Goal: Use online tool/utility: Utilize a website feature to perform a specific function

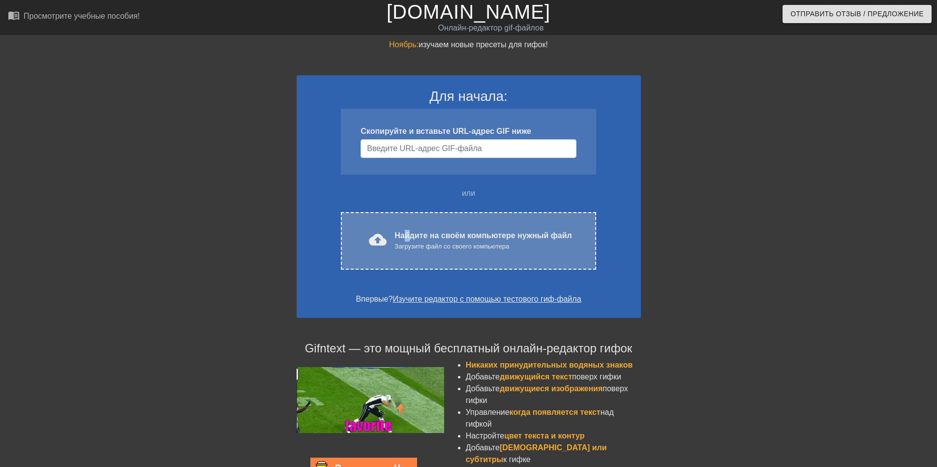
click at [408, 236] on ya-tr-span "Найдите на своём компьютере нужный файл" at bounding box center [482, 235] width 177 height 8
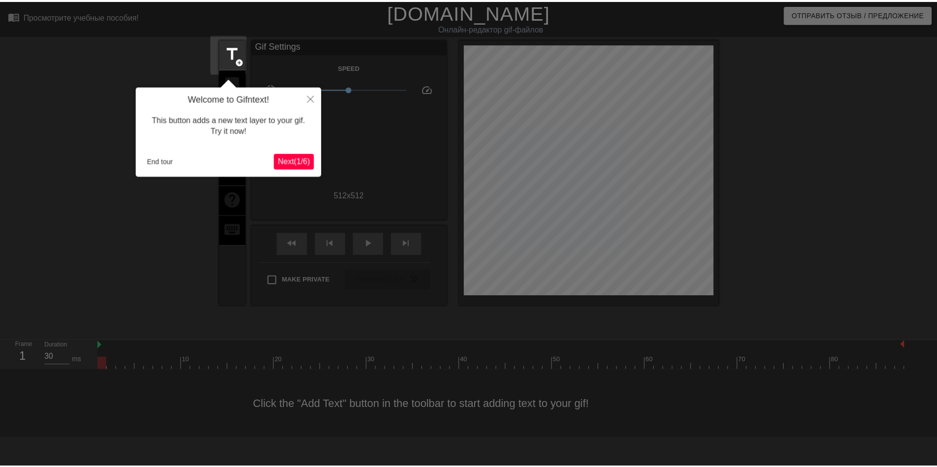
scroll to position [24, 0]
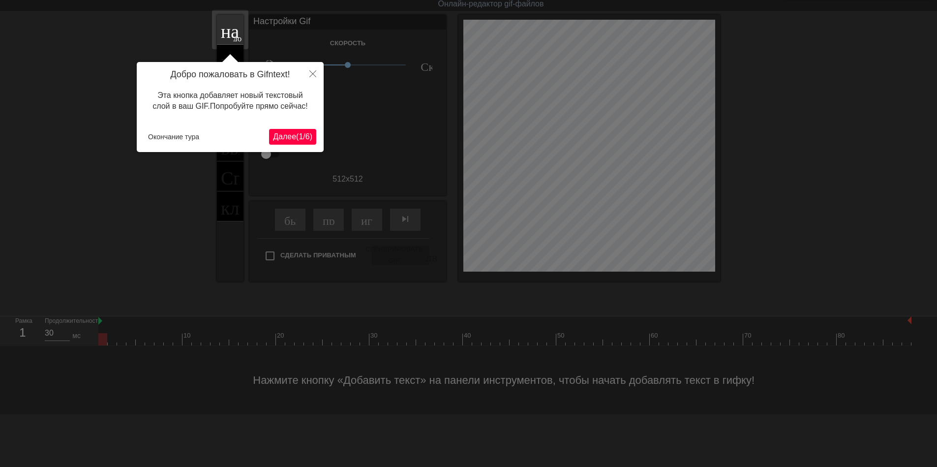
click at [286, 141] on ya-tr-span "Далее" at bounding box center [284, 136] width 23 height 8
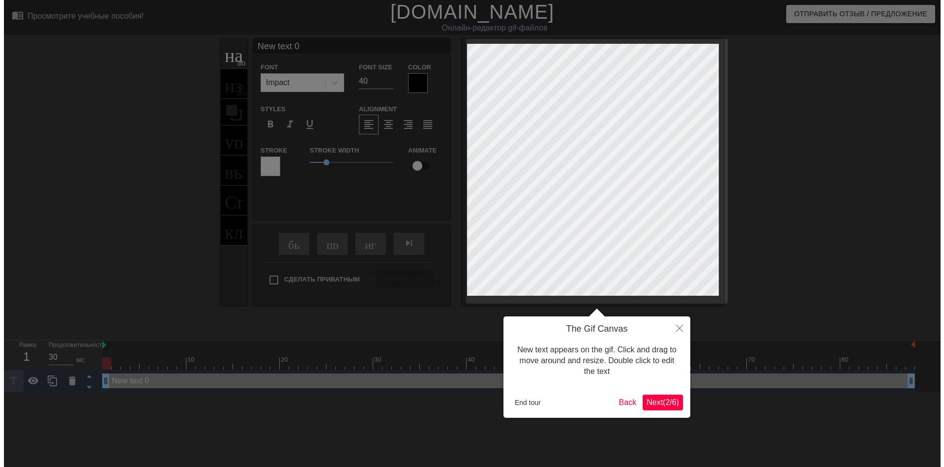
scroll to position [0, 0]
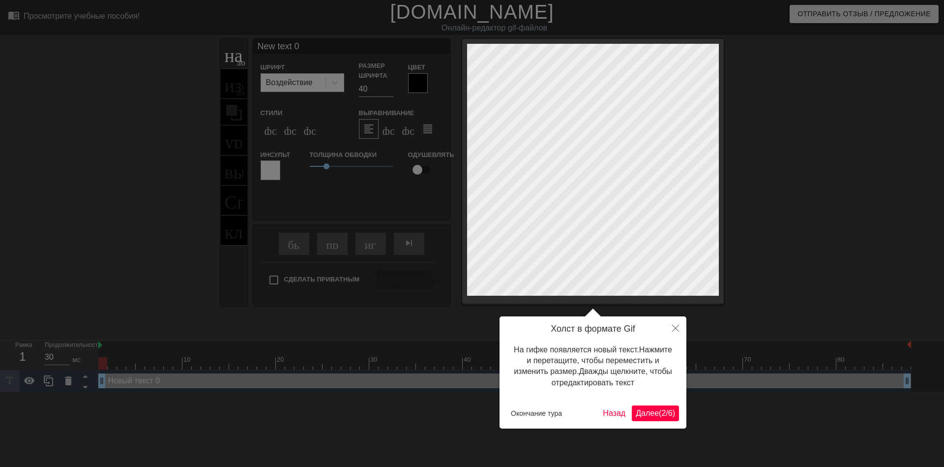
click at [636, 413] on ya-tr-span "Далее" at bounding box center [647, 413] width 23 height 8
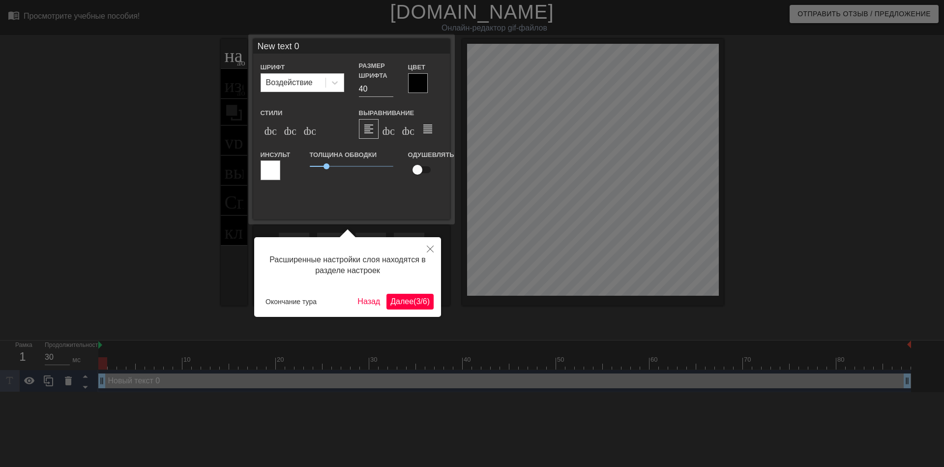
click at [413, 301] on ya-tr-span "(" at bounding box center [414, 301] width 2 height 8
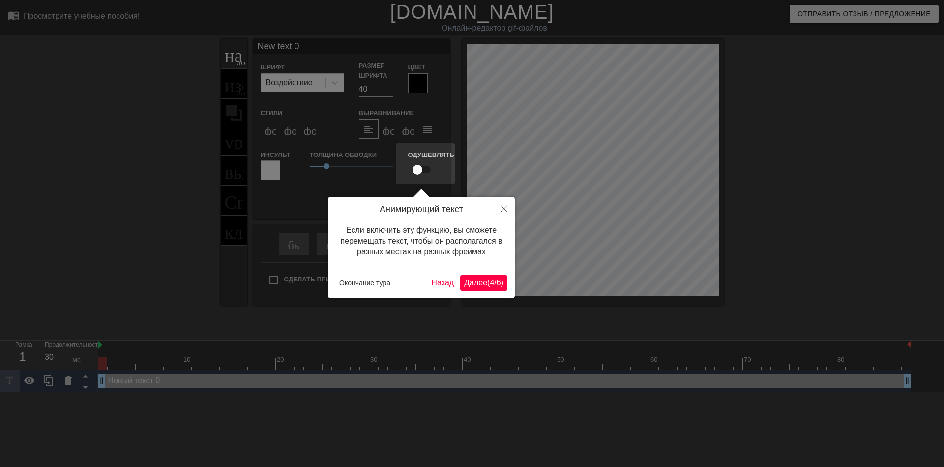
click at [472, 286] on ya-tr-span "Далее" at bounding box center [475, 282] width 23 height 8
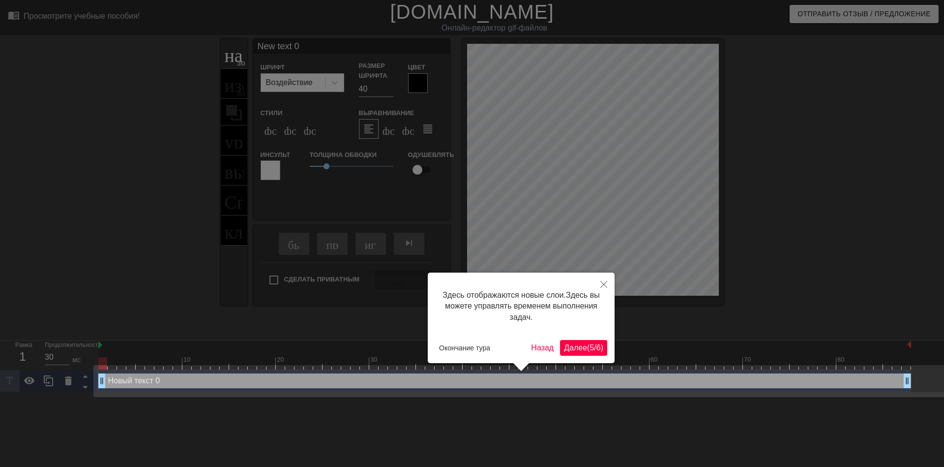
click at [566, 343] on ya-tr-span "Далее" at bounding box center [575, 347] width 23 height 8
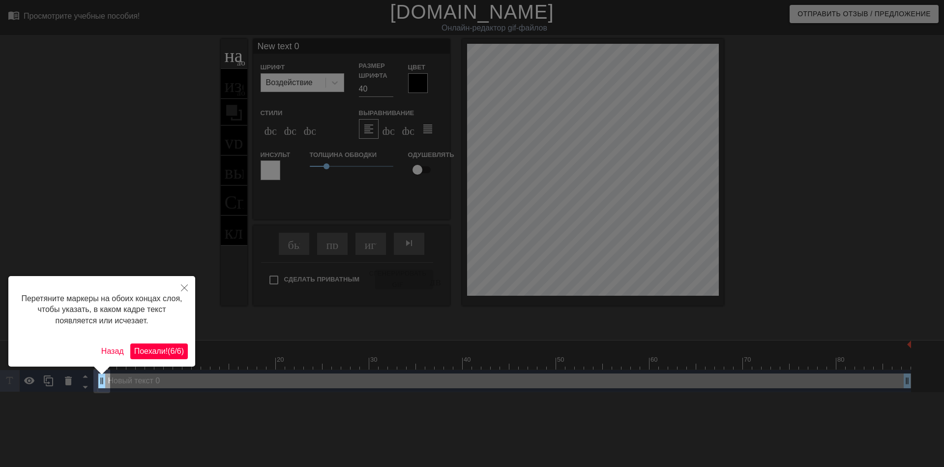
click at [177, 344] on button "Поехали! ( 6 / 6 )" at bounding box center [159, 351] width 58 height 16
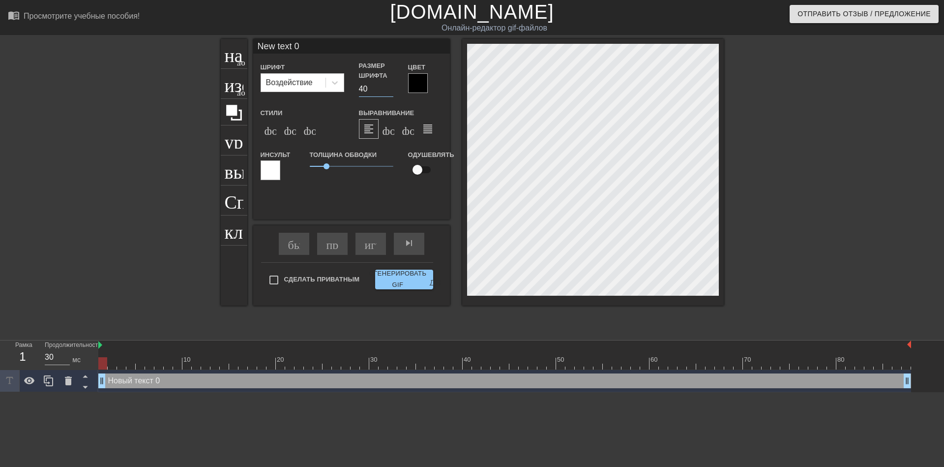
click at [360, 87] on input "40" at bounding box center [376, 89] width 34 height 16
click at [364, 91] on input "40" at bounding box center [376, 89] width 34 height 16
type input "30"
click at [285, 136] on div "формат_italic" at bounding box center [290, 129] width 20 height 20
click at [331, 85] on icon at bounding box center [335, 83] width 10 height 10
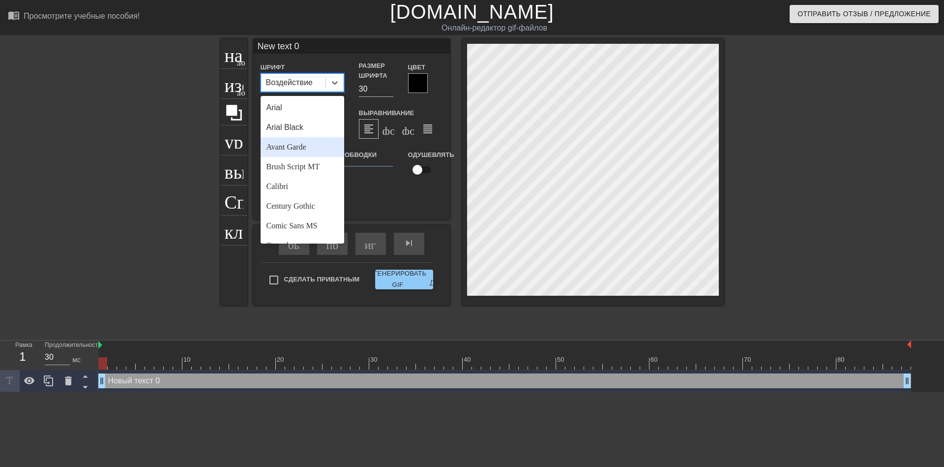
click at [289, 145] on div "Avant Garde" at bounding box center [303, 147] width 84 height 20
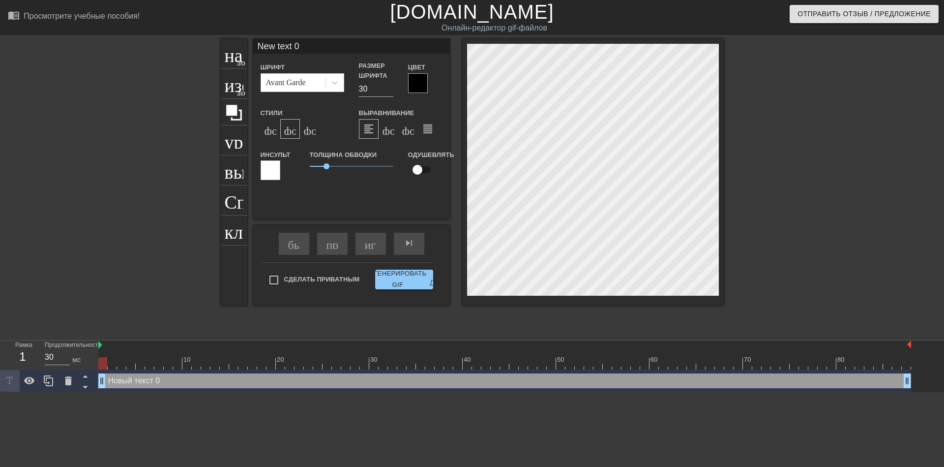
scroll to position [1, 2]
type input "Newtext 0"
type textarea "Newtext 0"
type input "Netext 0"
type textarea "Netext 0"
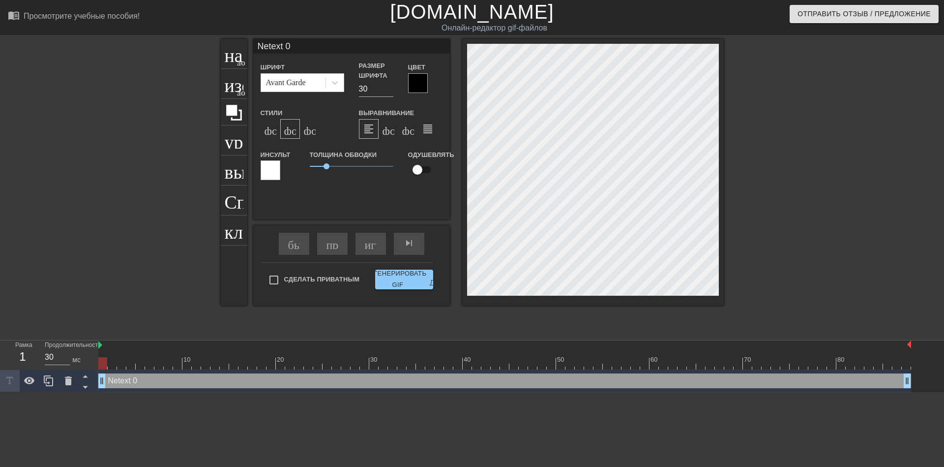
type input "Ntext 0"
type textarea "Ntext 0"
type input "text 0"
type textarea "text 0"
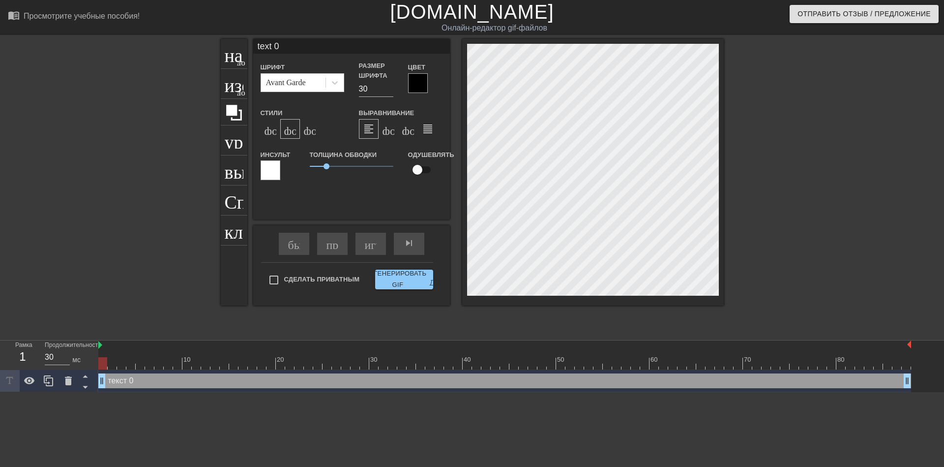
type input "ext 0"
type textarea "ext 0"
type input "xt 0"
type textarea "xt 0"
type input "t 0"
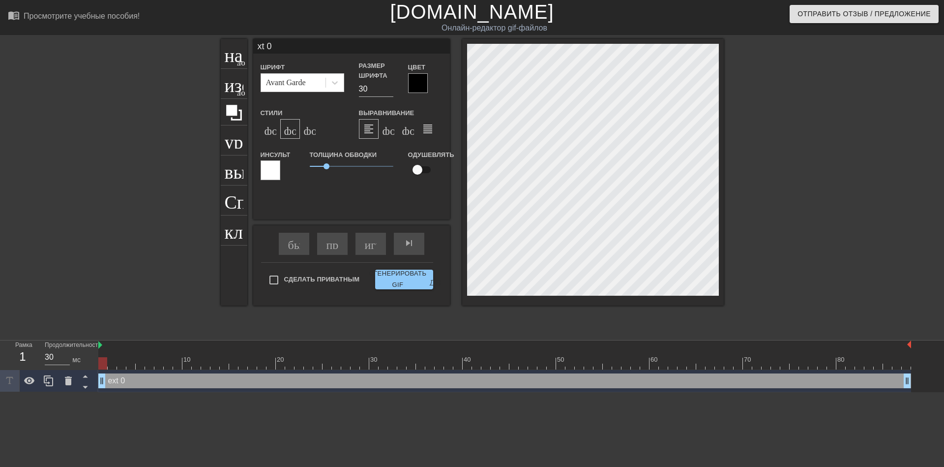
type textarea "t 0"
type input "0"
type textarea "0"
type input "0"
type textarea "0"
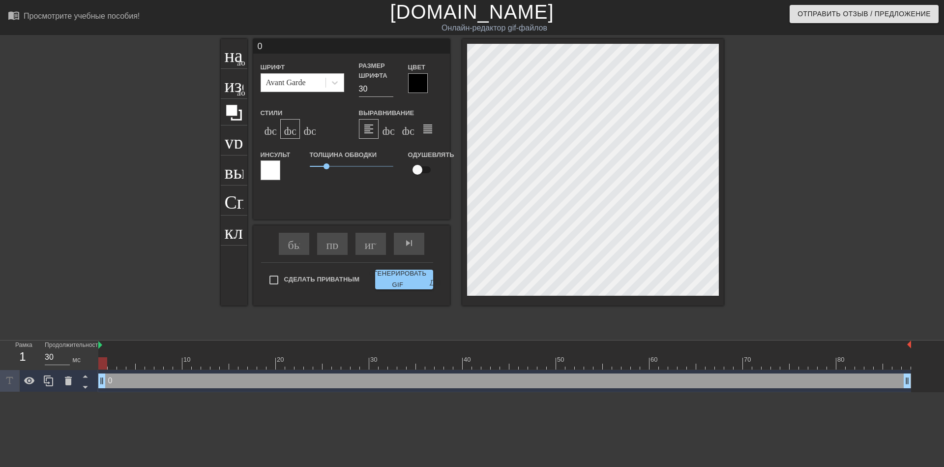
scroll to position [1, 1]
type input "@"
type textarea "@"
type input "@s"
type textarea "@s"
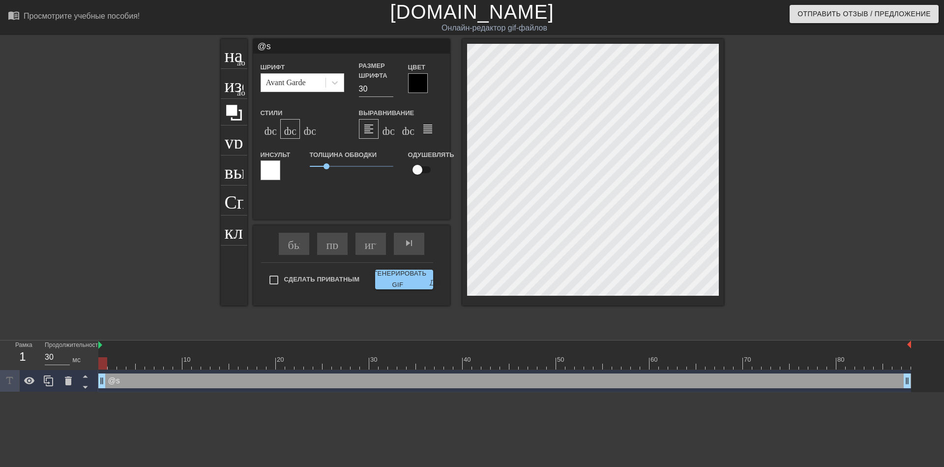
type input "@st"
type textarea "@st"
type input "@sti"
type textarea "@sti"
type input "@stic"
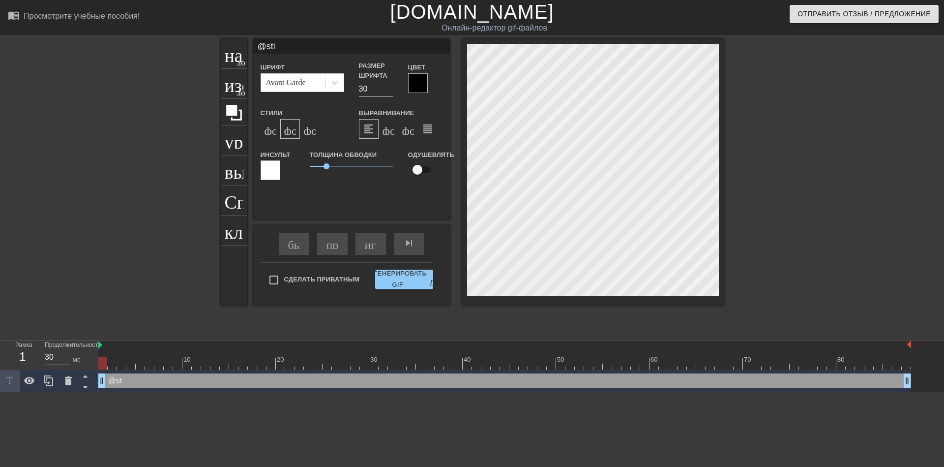
type textarea "@stic"
type input "@stick"
type textarea "@stick"
type input "@sticke"
type textarea "@sticker"
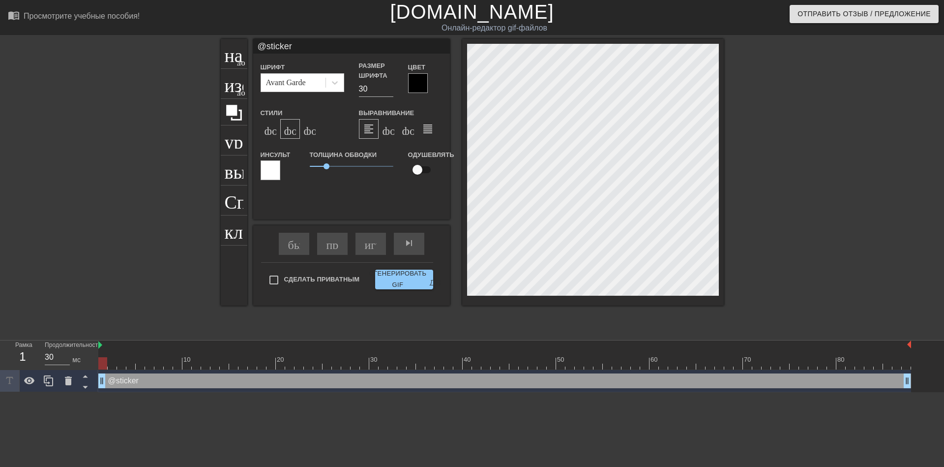
type input "@stickerb"
type textarea "@stickerba"
type input "@stickerbas"
type textarea "@stickerbas"
type input "@stickerbase"
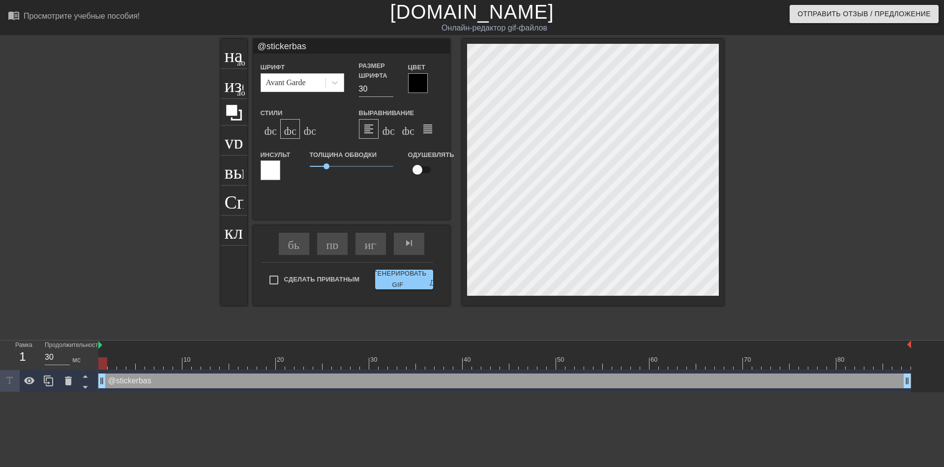
type textarea "@stickerbase"
type input "@stickerbase_"
type textarea "@stickerbase_"
type input "@stickerbase_r"
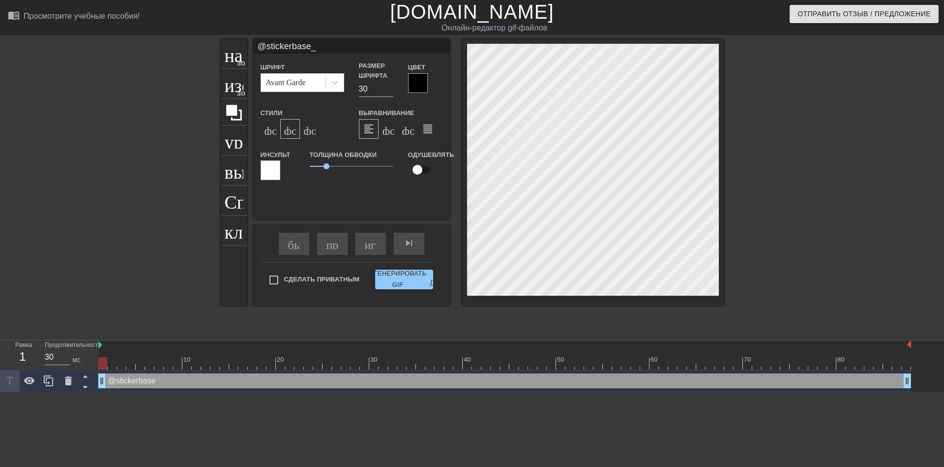
type textarea "@stickerbase_r"
type input "@stickerbase_ru"
type textarea "@stickerbase_ru"
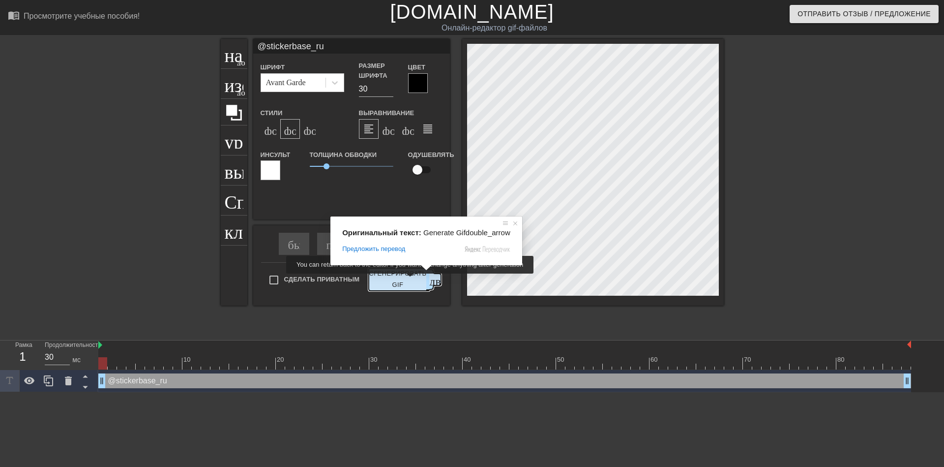
click at [411, 280] on ya-tr-span "Сгенерировать GIF" at bounding box center [398, 279] width 58 height 23
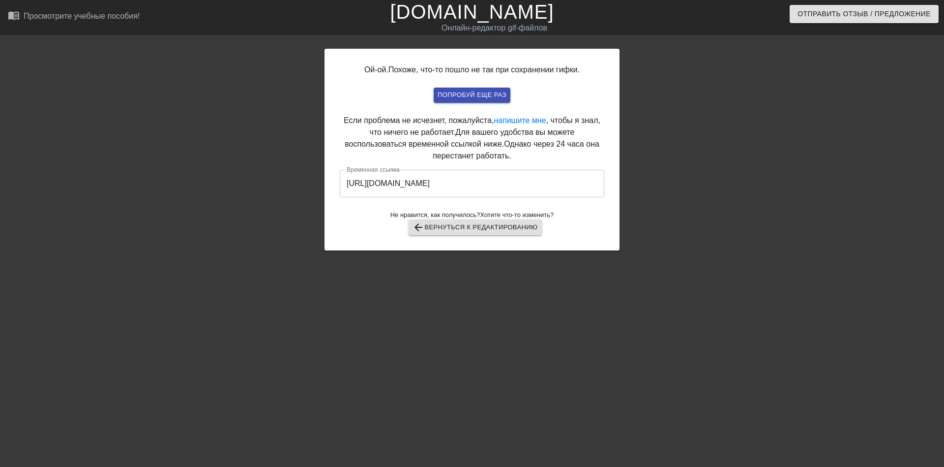
click at [462, 187] on input "https://www.gifntext.com/temp_generations/EGva84Yl.gif" at bounding box center [472, 184] width 265 height 28
click at [462, 182] on input "https://www.gifntext.com/temp_generations/EGva84Yl.gif" at bounding box center [472, 184] width 265 height 28
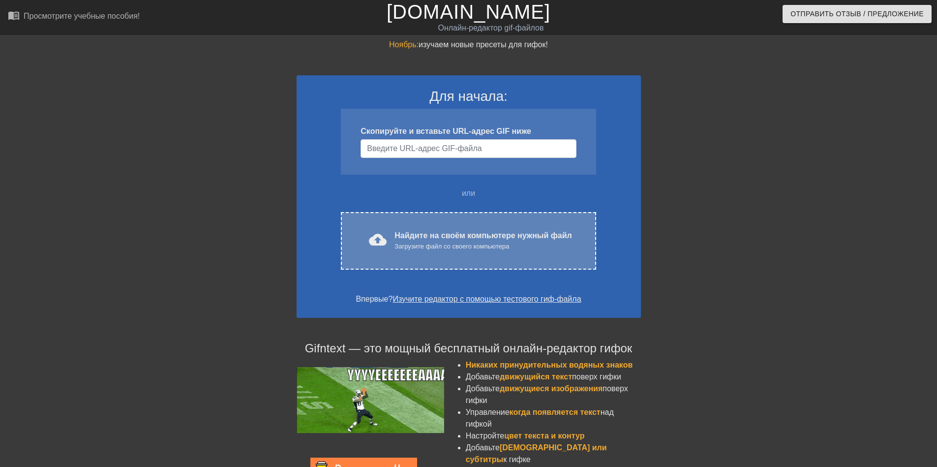
click at [400, 234] on ya-tr-span "Найдите на своём компьютере нужный файл" at bounding box center [482, 235] width 177 height 8
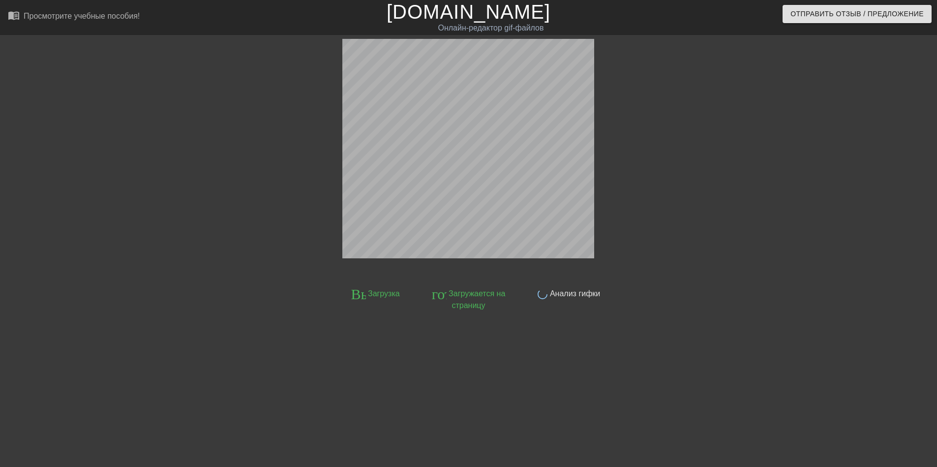
scroll to position [24, 0]
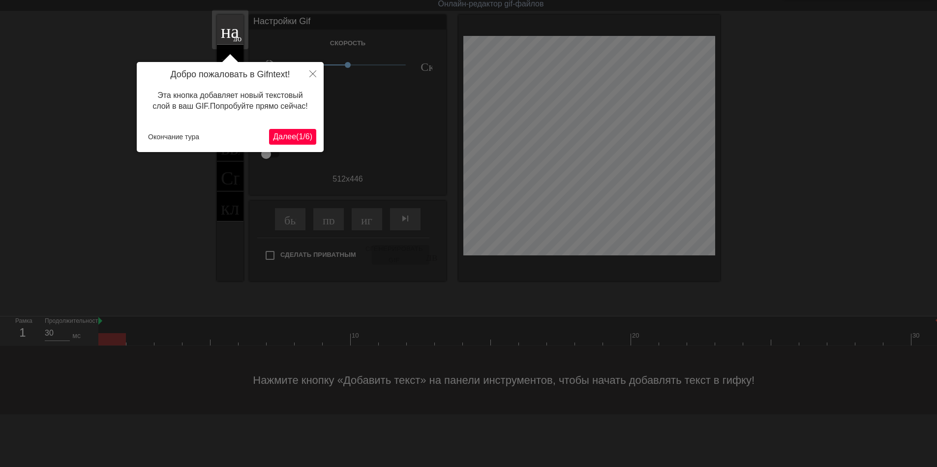
click at [296, 139] on ya-tr-span "(" at bounding box center [297, 136] width 2 height 8
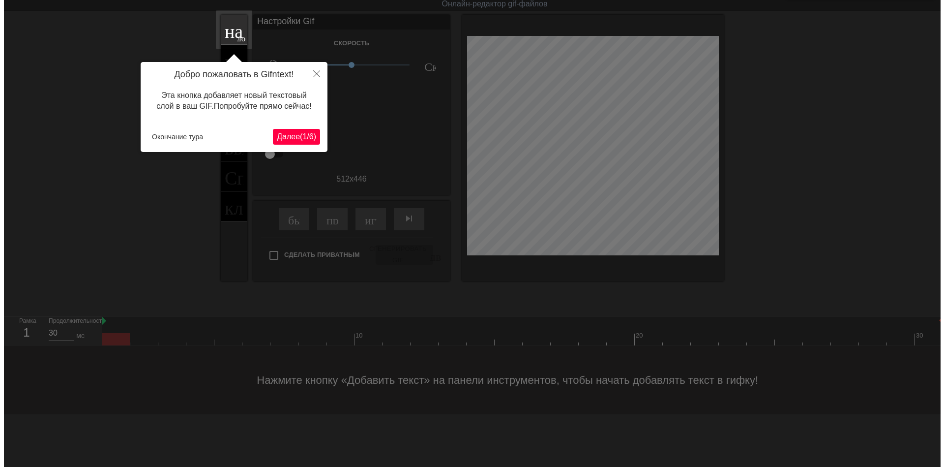
scroll to position [0, 0]
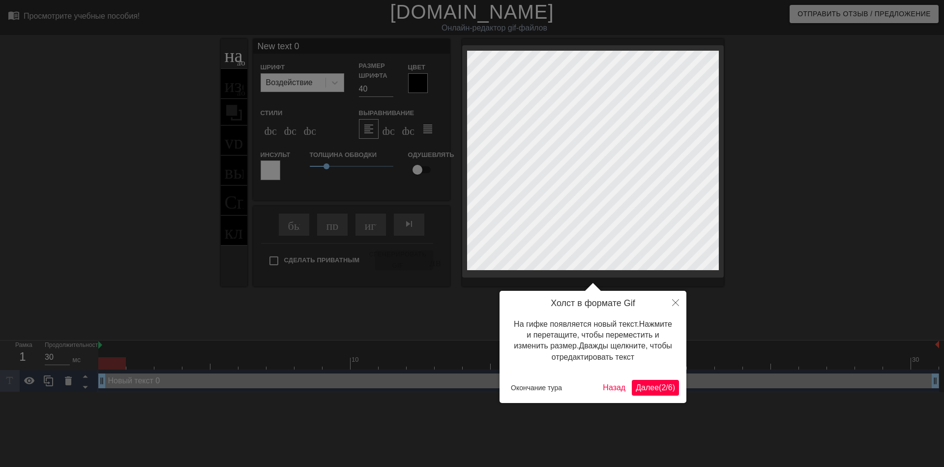
click at [652, 385] on ya-tr-span "Далее" at bounding box center [647, 387] width 23 height 8
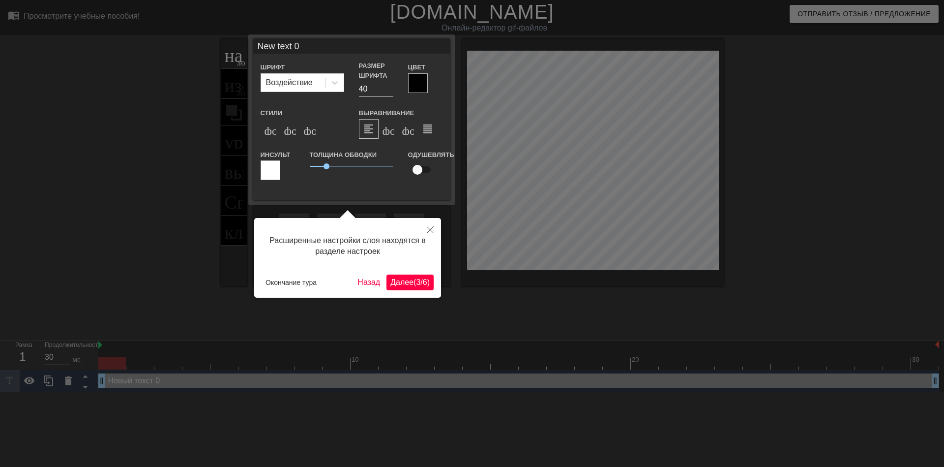
click at [418, 282] on ya-tr-span "3" at bounding box center [418, 282] width 4 height 8
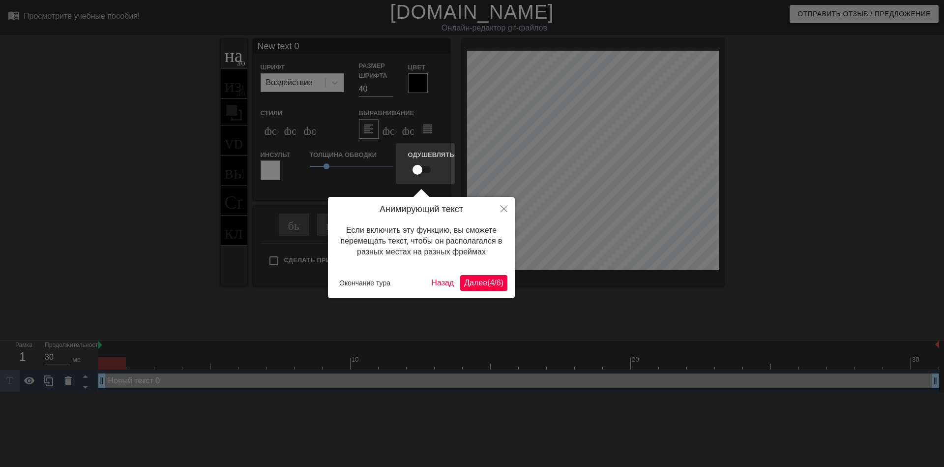
click at [471, 279] on ya-tr-span "Далее" at bounding box center [475, 282] width 23 height 8
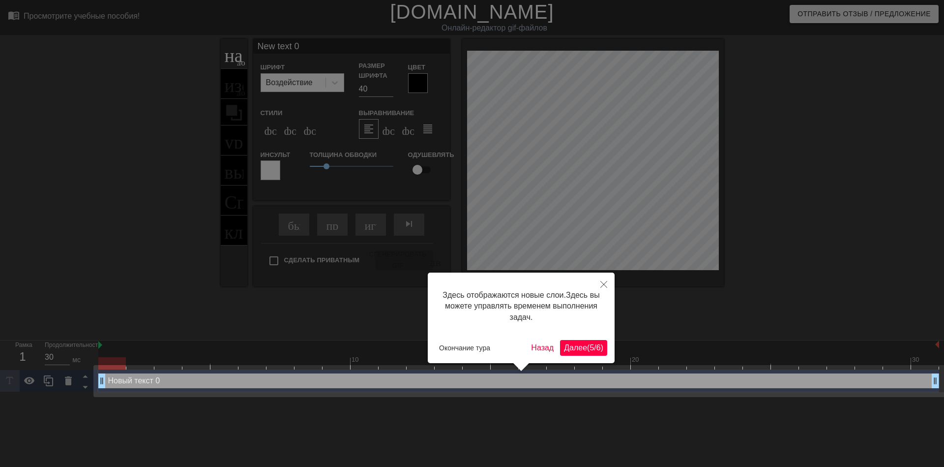
click at [583, 348] on ya-tr-span "Далее" at bounding box center [575, 347] width 23 height 8
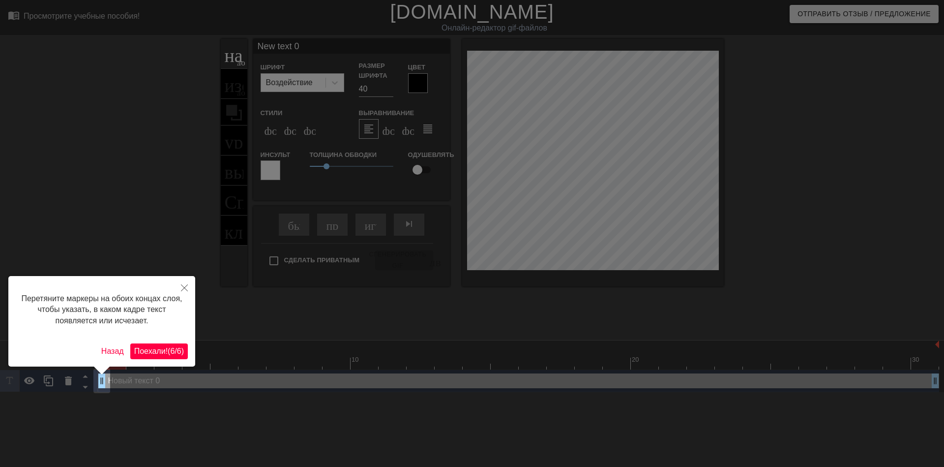
click at [175, 344] on button "Поехали! ( 6 / 6 )" at bounding box center [159, 351] width 58 height 16
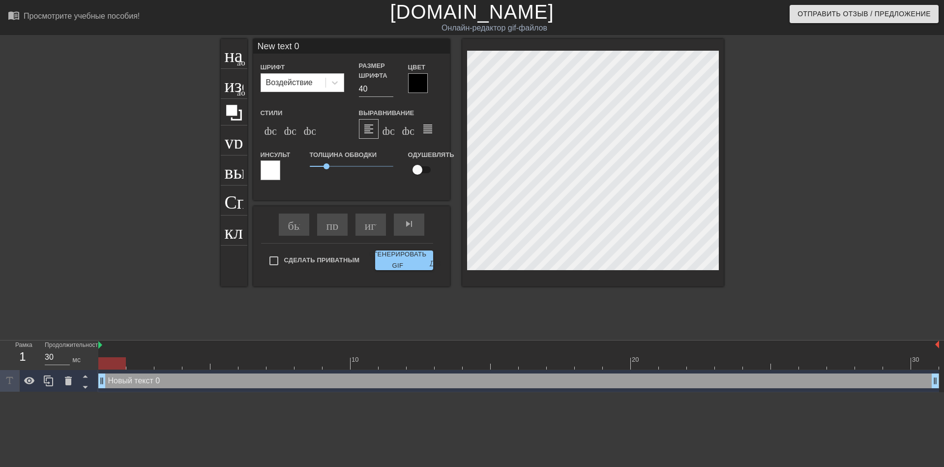
scroll to position [1, 1]
type input "ew text 0"
type textarea "ew text 0"
type input "w text 0"
type textarea "w text 0"
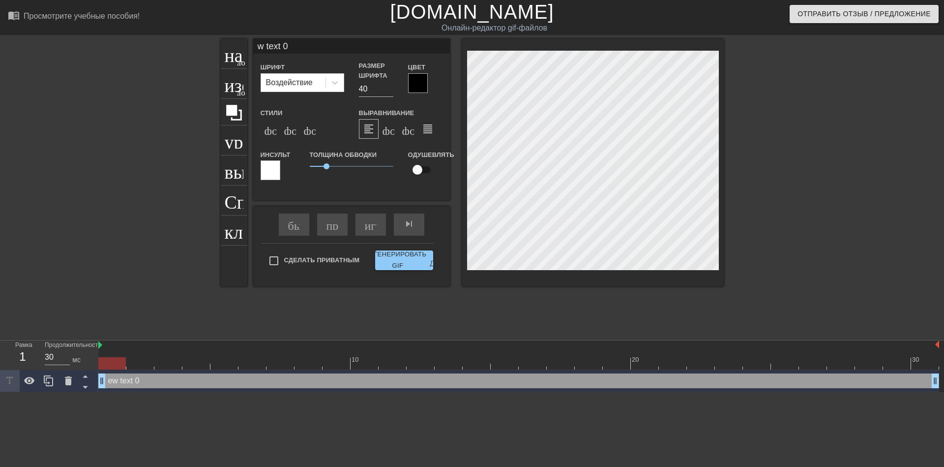
type input "text 0"
type textarea "text 0"
type input "text 0"
type textarea "text 0"
type input "ext 0"
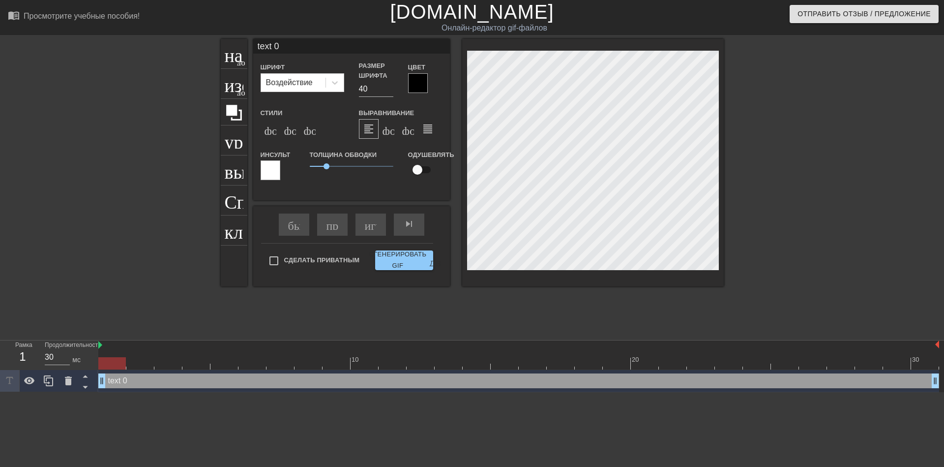
type textarea "ext 0"
type input "xt 0"
type textarea "xt 0"
type input "t 0"
type textarea "t 0"
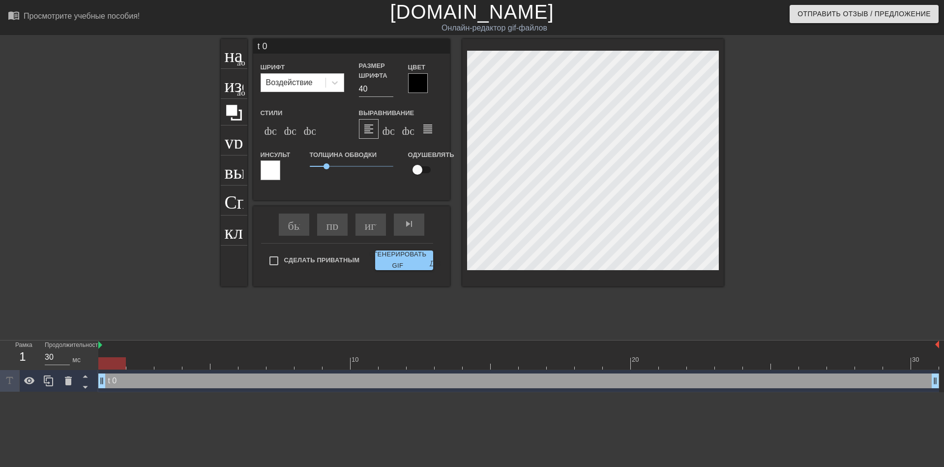
type input "0"
type textarea "0"
type input "0"
type textarea "0"
type input "@"
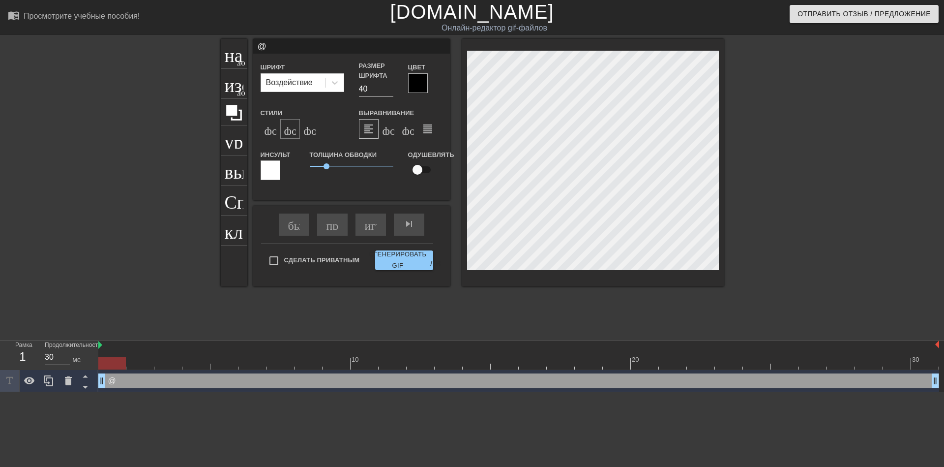
type textarea "@"
click at [292, 132] on ya-tr-span "формат_italic" at bounding box center [343, 129] width 119 height 12
type input "@s"
type textarea "@s"
type input "@st"
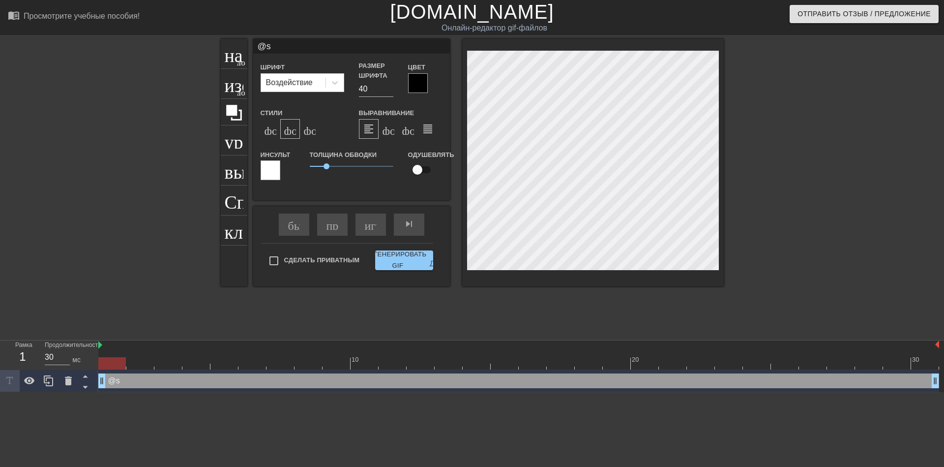
type textarea "@st"
type input "@sti"
type textarea "@sti"
type input "@stic"
type textarea "@stic"
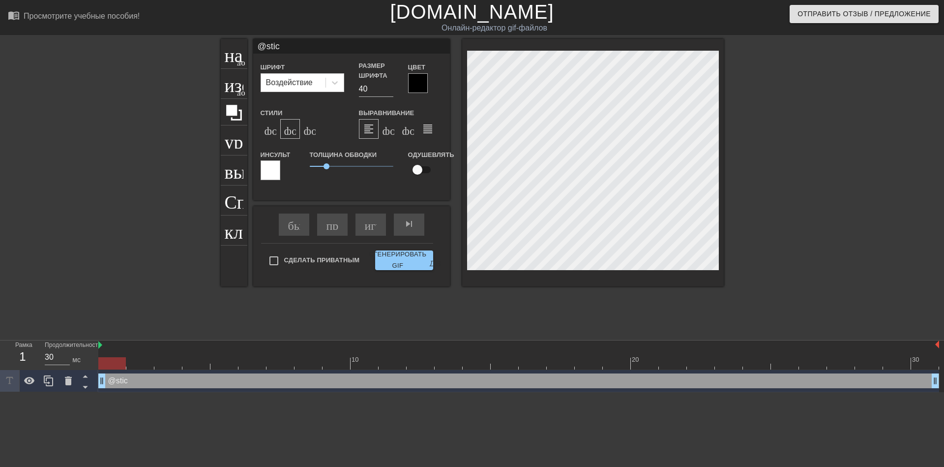
type input "@stick"
type textarea "@stick"
type input "@sticke"
type textarea "@sticke"
type input "@sticker"
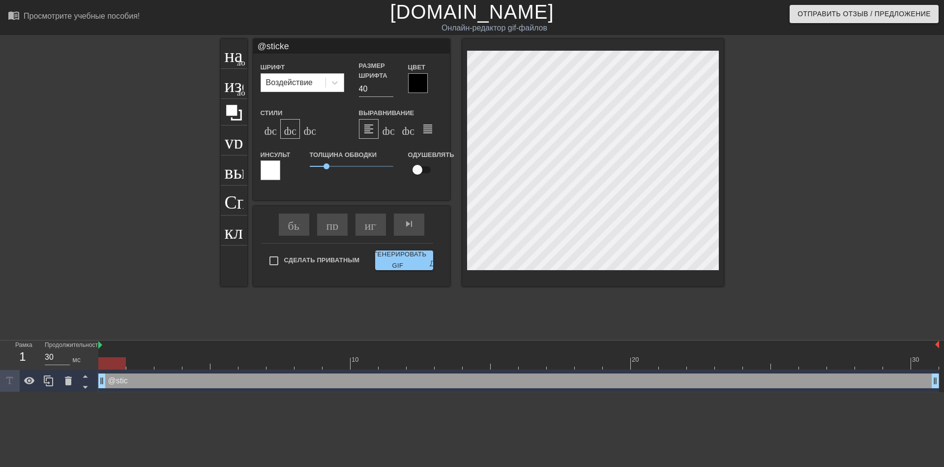
type textarea "@sticker"
type input "@stickerb"
type textarea "@stickerb"
type input "@stickerba"
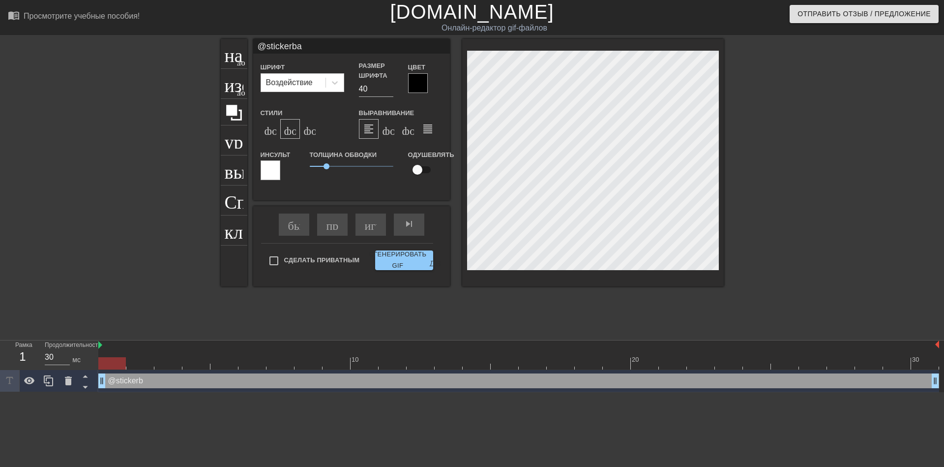
type textarea "@stickerba"
type input "@stickerbas"
type textarea "@stickerbas"
type input "@stickerbase"
type textarea "@stickerbase"
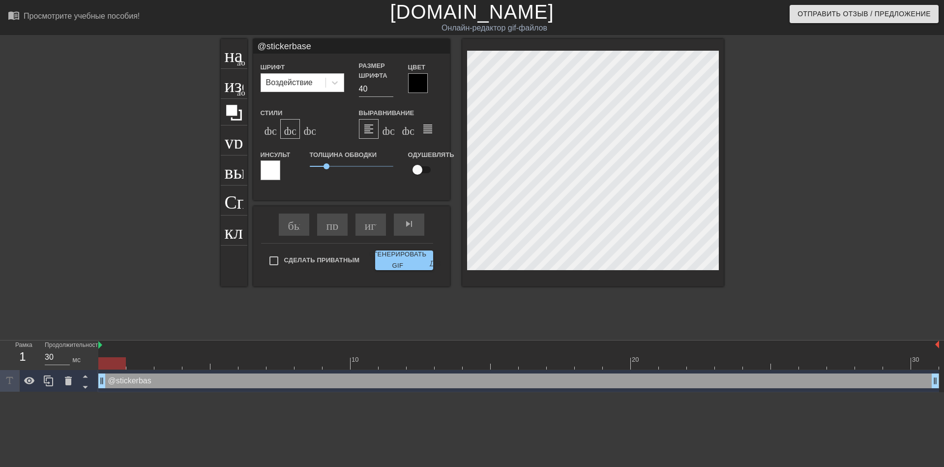
type input "@stickerbase_"
type textarea "@stickerbase_"
type input "@stickerbase_r"
type textarea "@stickerbase_r"
type input "@stickerbase_ru"
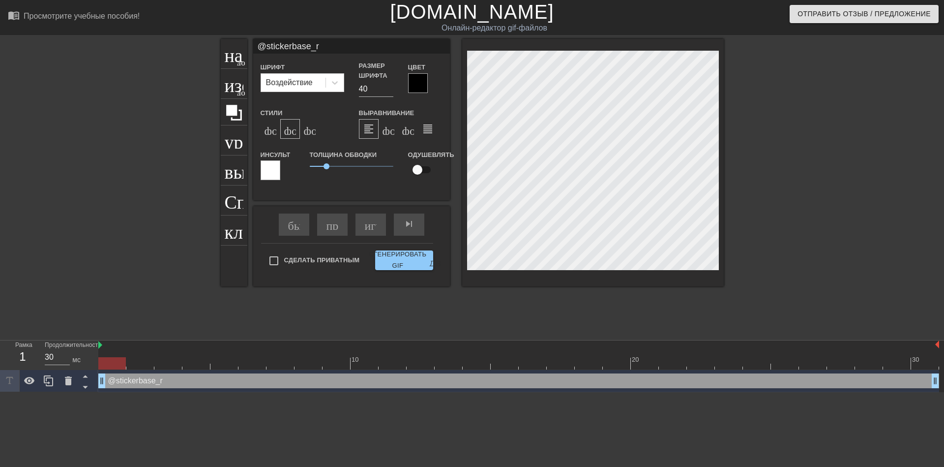
type textarea "@stickerbase_ru"
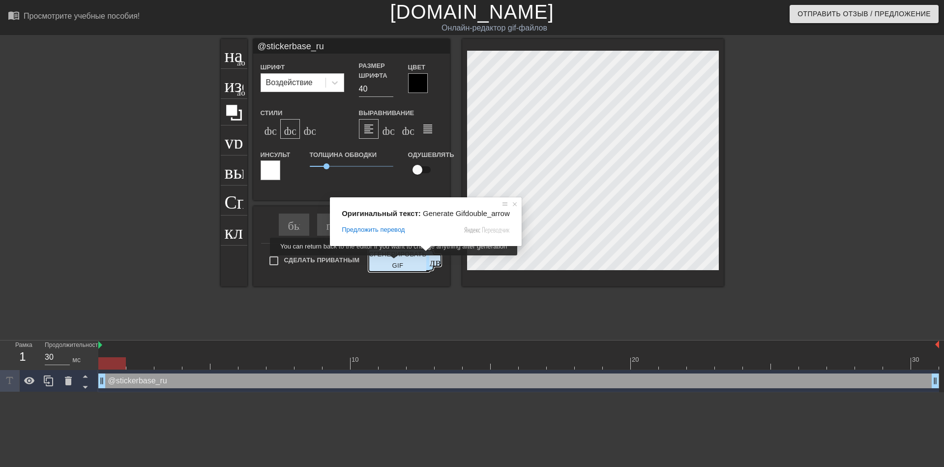
click at [395, 262] on ya-tr-span "Сгенерировать GIF" at bounding box center [398, 260] width 58 height 23
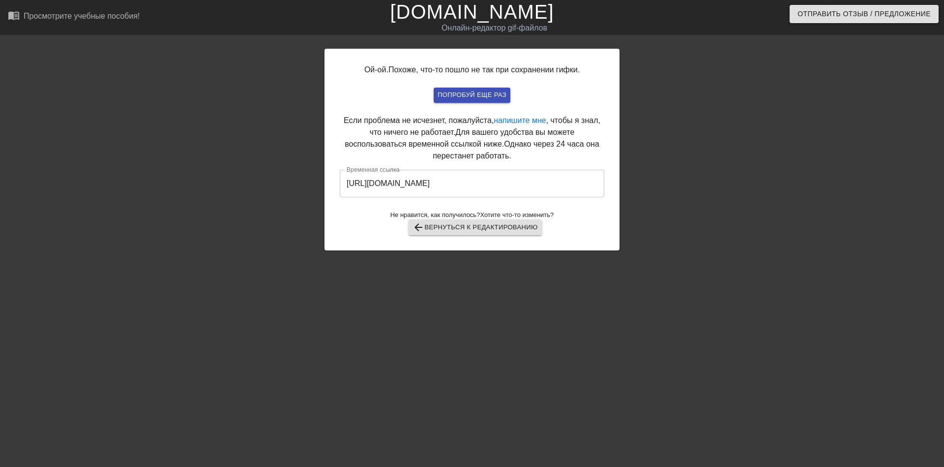
click at [459, 188] on input "[URL][DOMAIN_NAME]" at bounding box center [472, 184] width 265 height 28
click at [459, 185] on input "[URL][DOMAIN_NAME]" at bounding box center [472, 184] width 265 height 28
click at [458, 184] on input "[URL][DOMAIN_NAME]" at bounding box center [472, 184] width 265 height 28
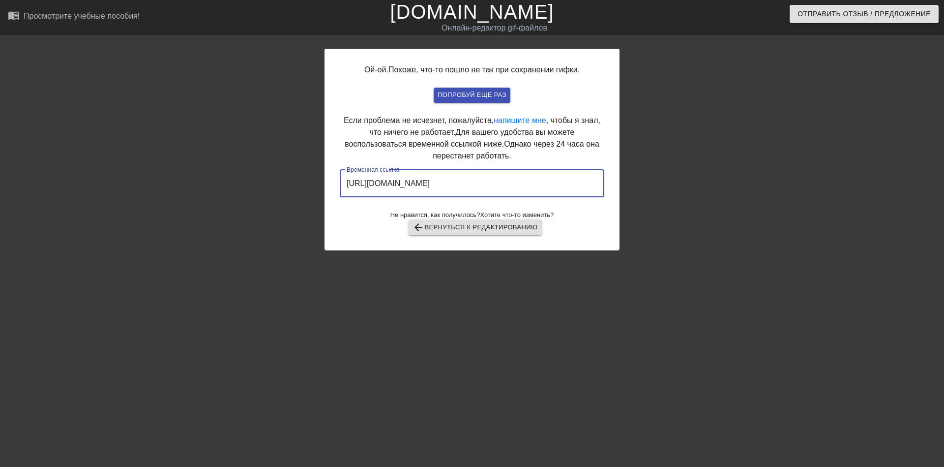
click at [458, 184] on input "[URL][DOMAIN_NAME]" at bounding box center [472, 184] width 265 height 28
